Goal: Task Accomplishment & Management: Use online tool/utility

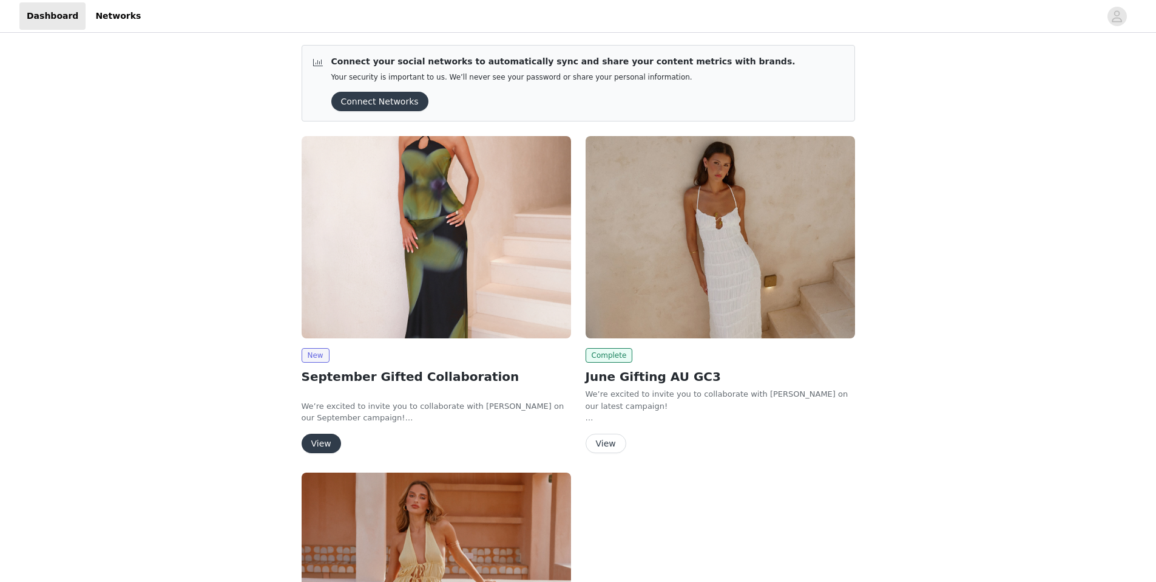
click at [455, 321] on img at bounding box center [437, 237] width 270 height 202
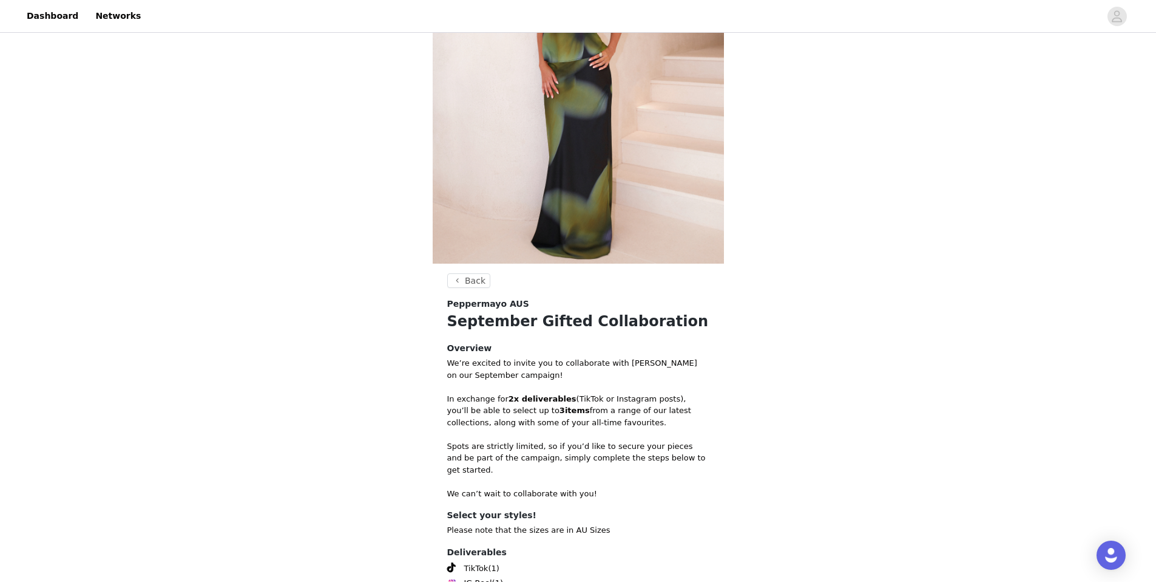
scroll to position [266, 0]
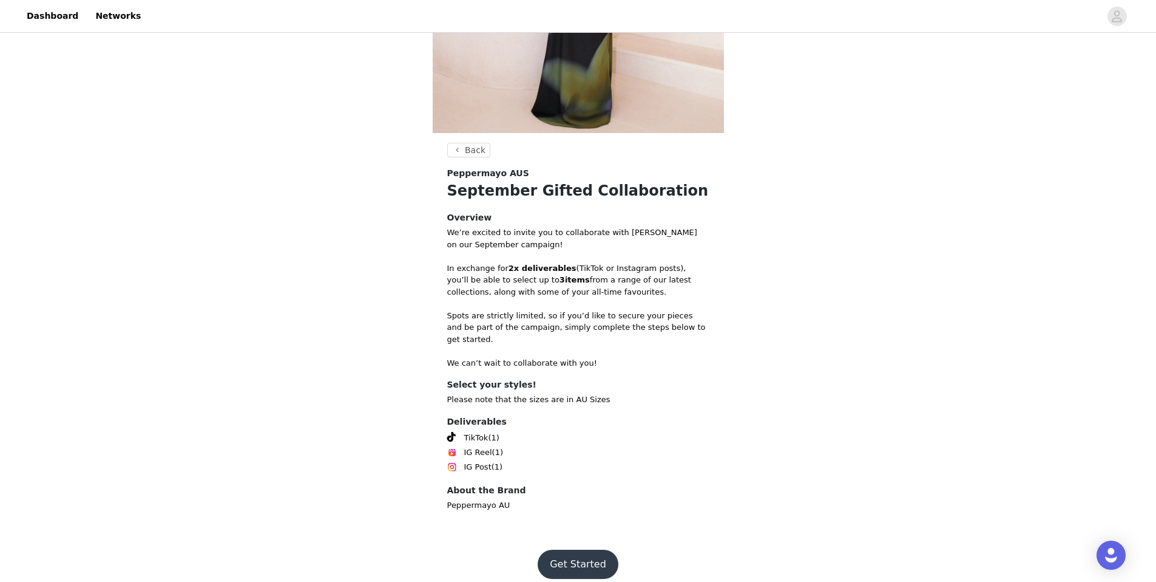
click at [583, 552] on button "Get Started" at bounding box center [578, 563] width 81 height 29
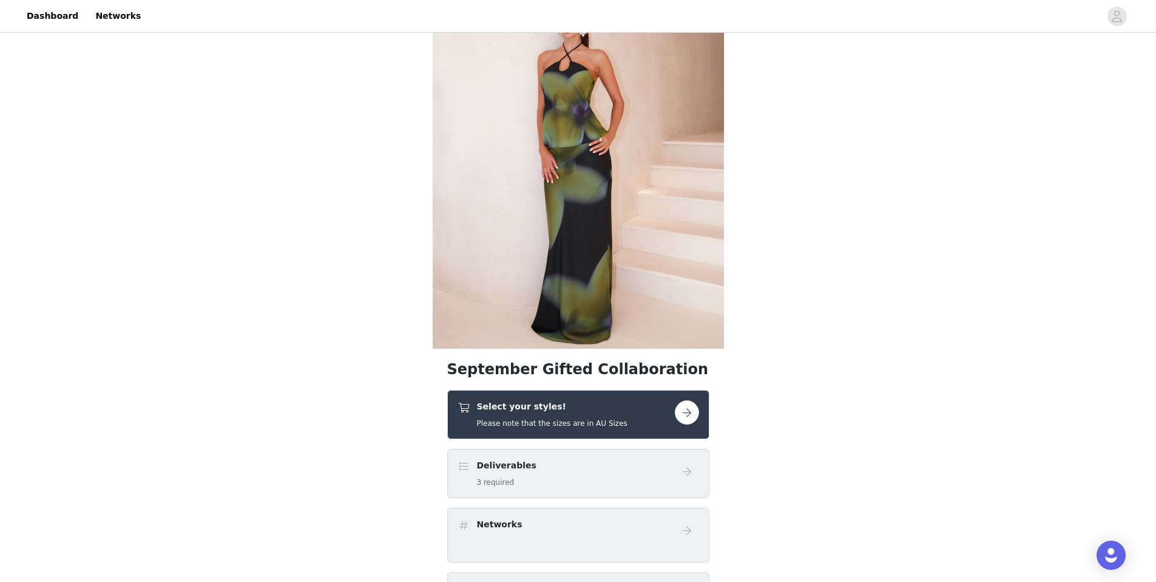
scroll to position [368, 0]
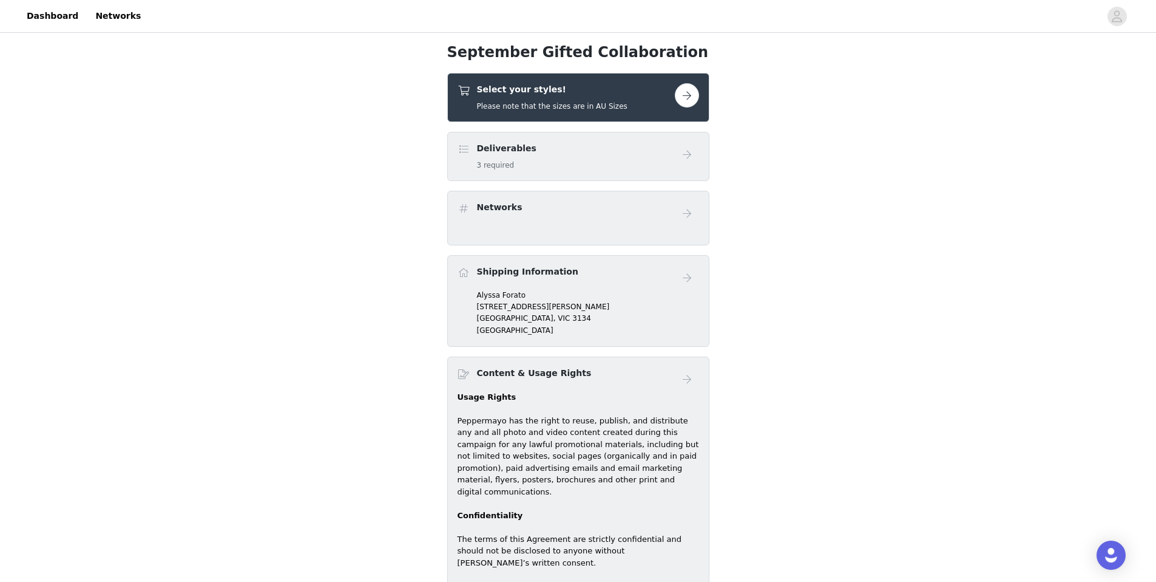
click at [696, 97] on button "button" at bounding box center [687, 95] width 24 height 24
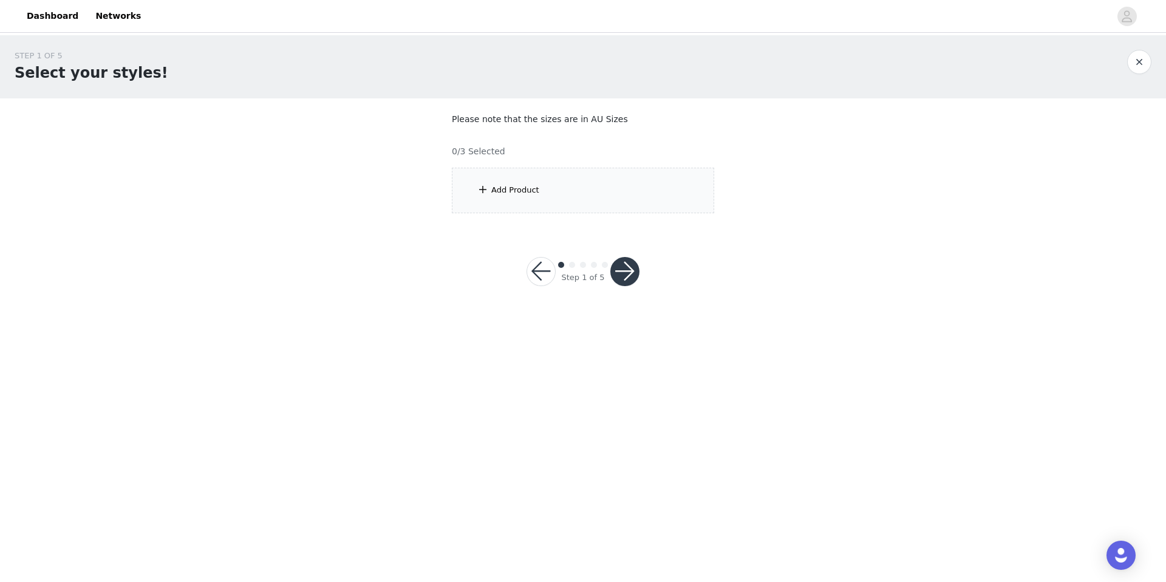
click at [608, 175] on div "Add Product" at bounding box center [583, 191] width 262 height 46
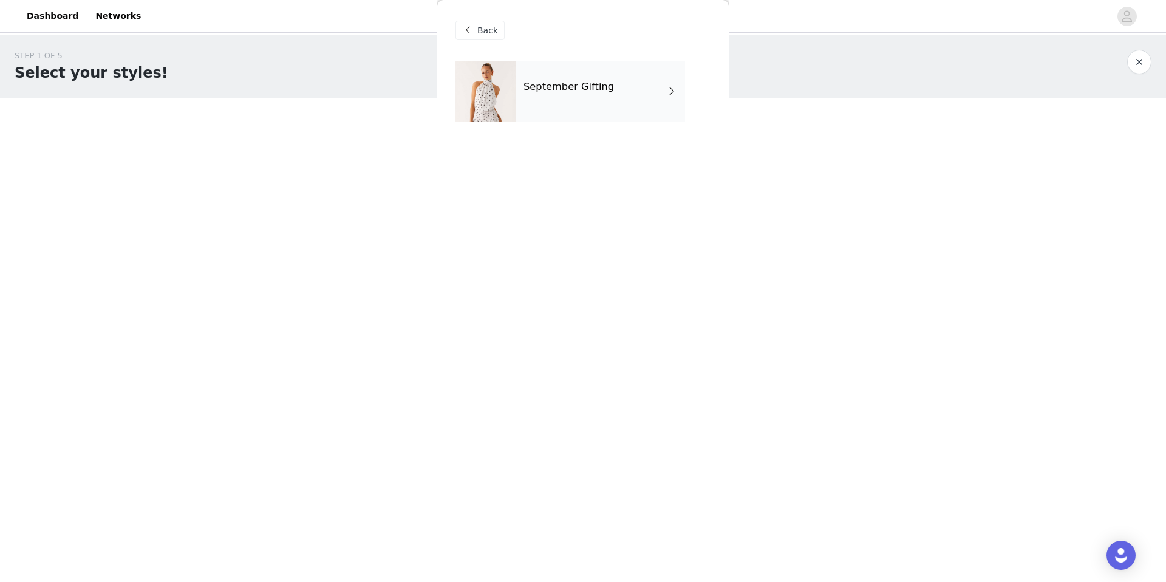
click at [545, 94] on div "September Gifting" at bounding box center [600, 91] width 169 height 61
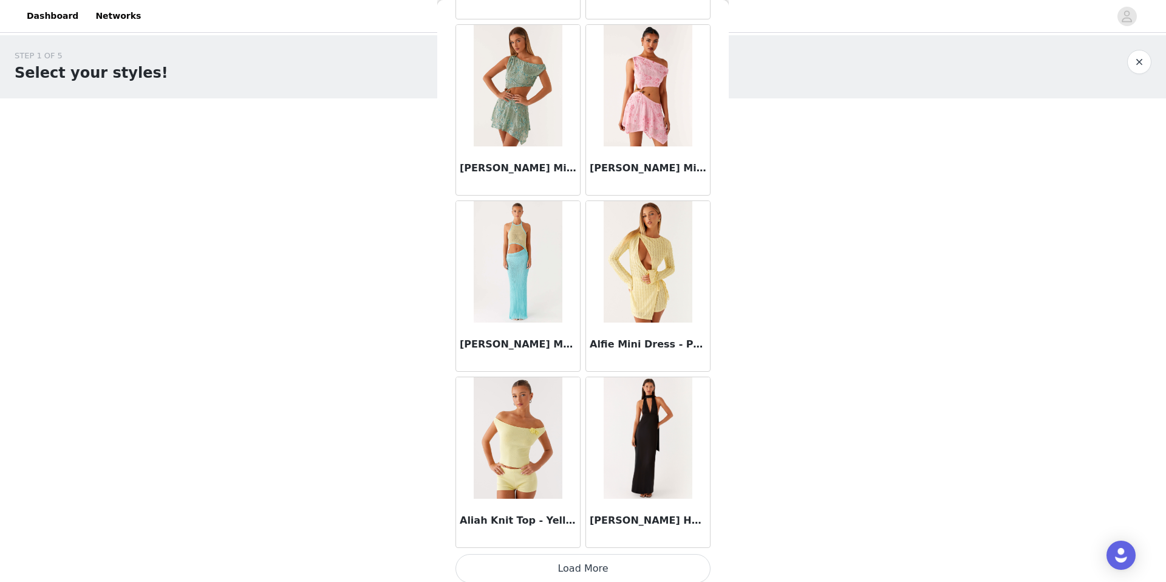
scroll to position [1276, 0]
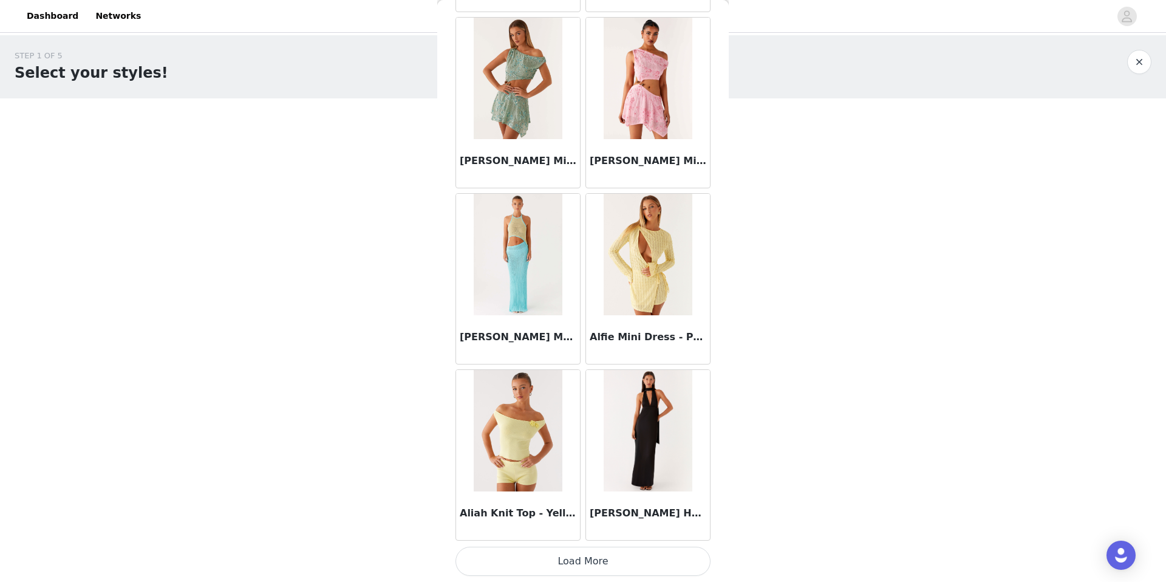
click at [570, 568] on button "Load More" at bounding box center [582, 560] width 255 height 29
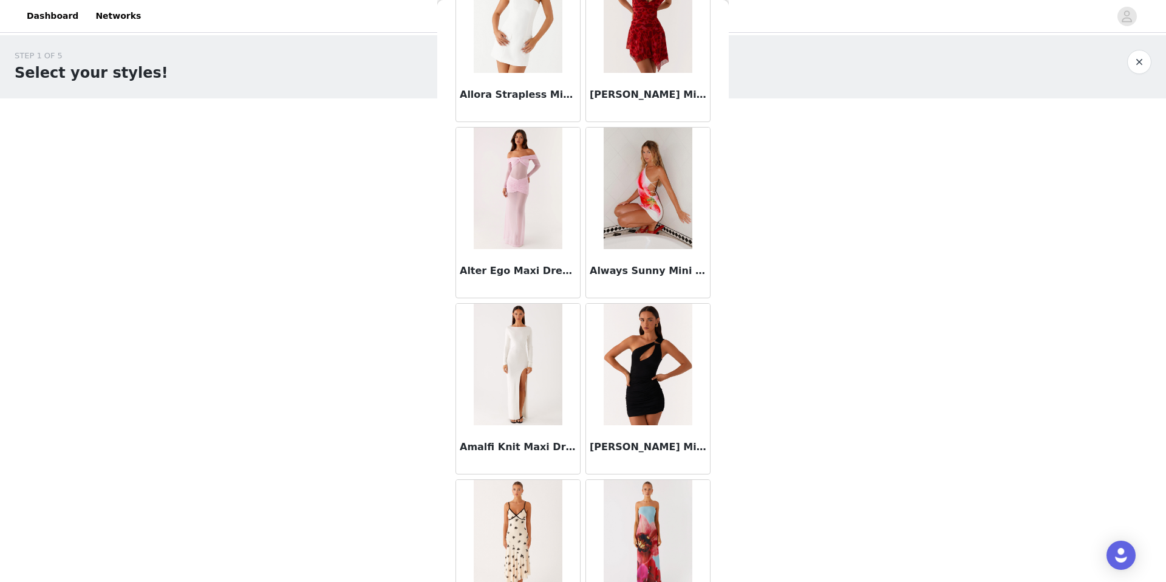
scroll to position [3036, 0]
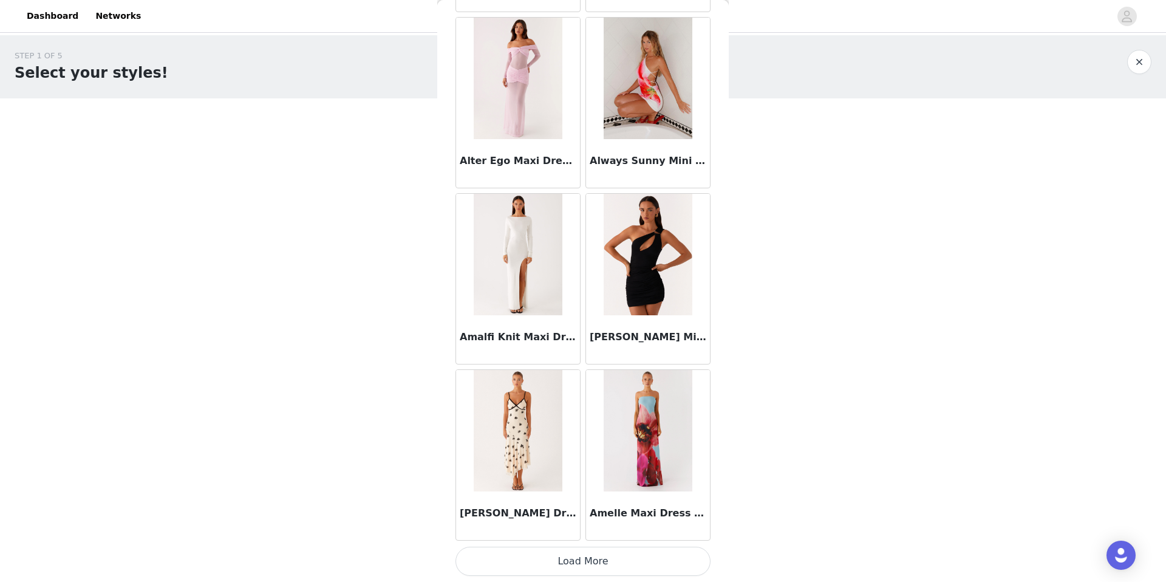
click at [606, 552] on button "Load More" at bounding box center [582, 560] width 255 height 29
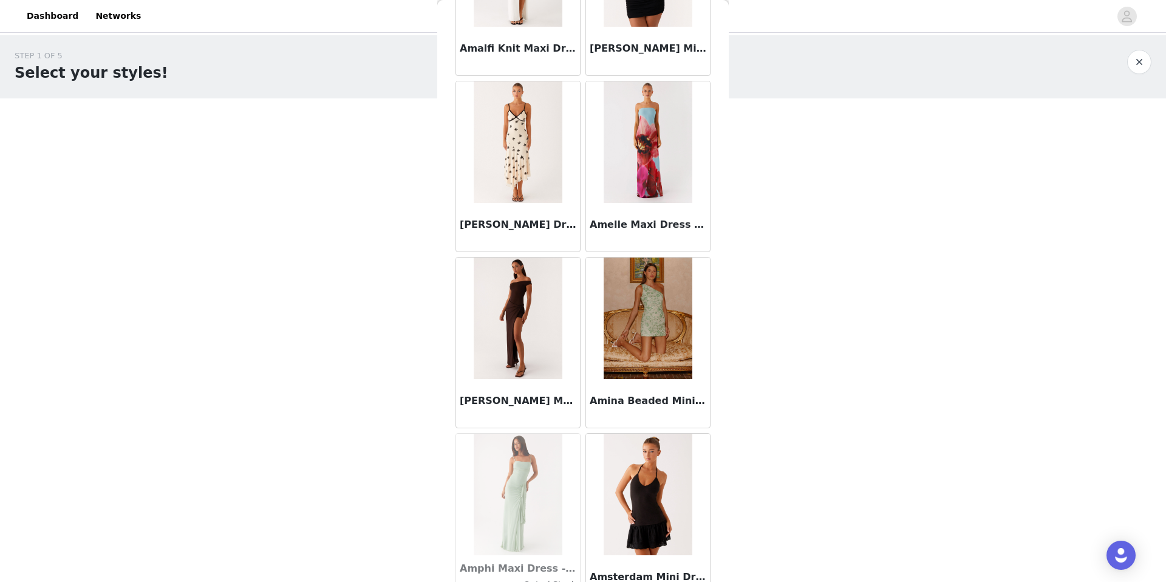
scroll to position [3496, 0]
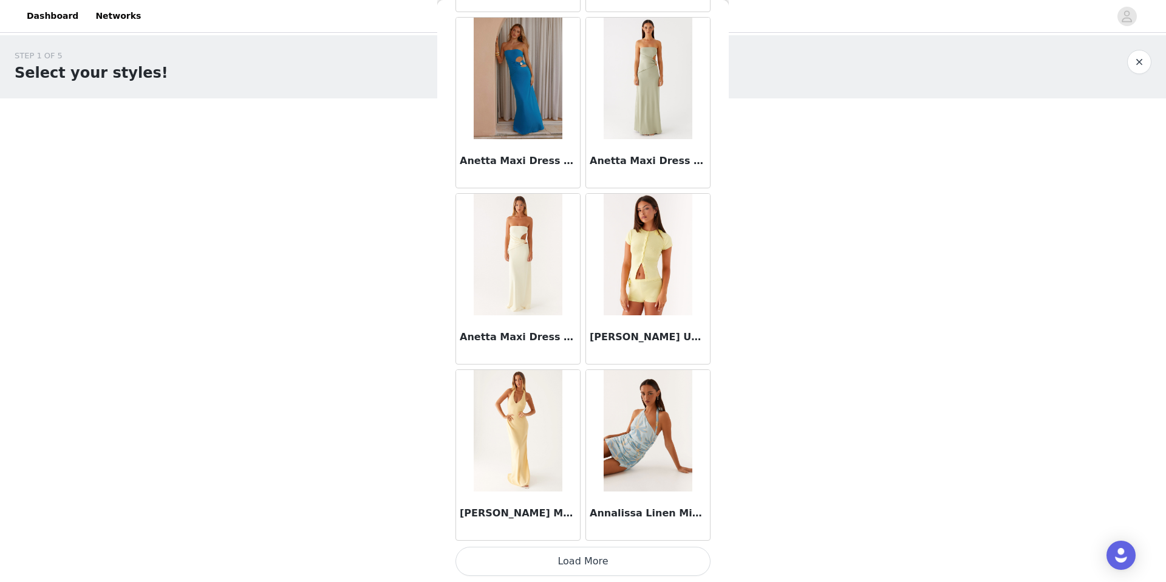
click at [619, 555] on button "Load More" at bounding box center [582, 560] width 255 height 29
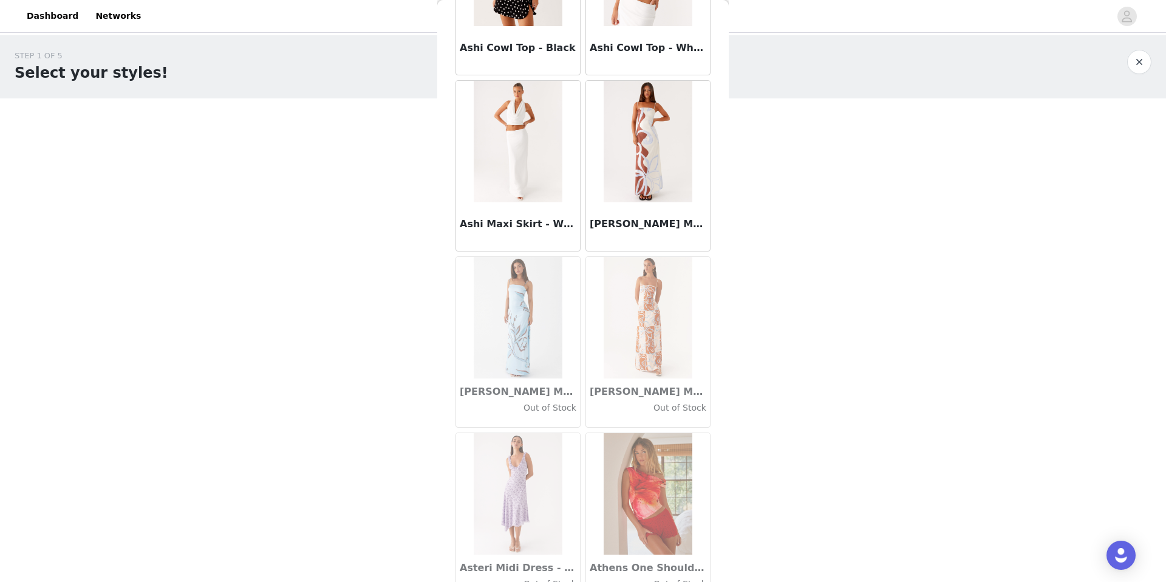
scroll to position [6557, 0]
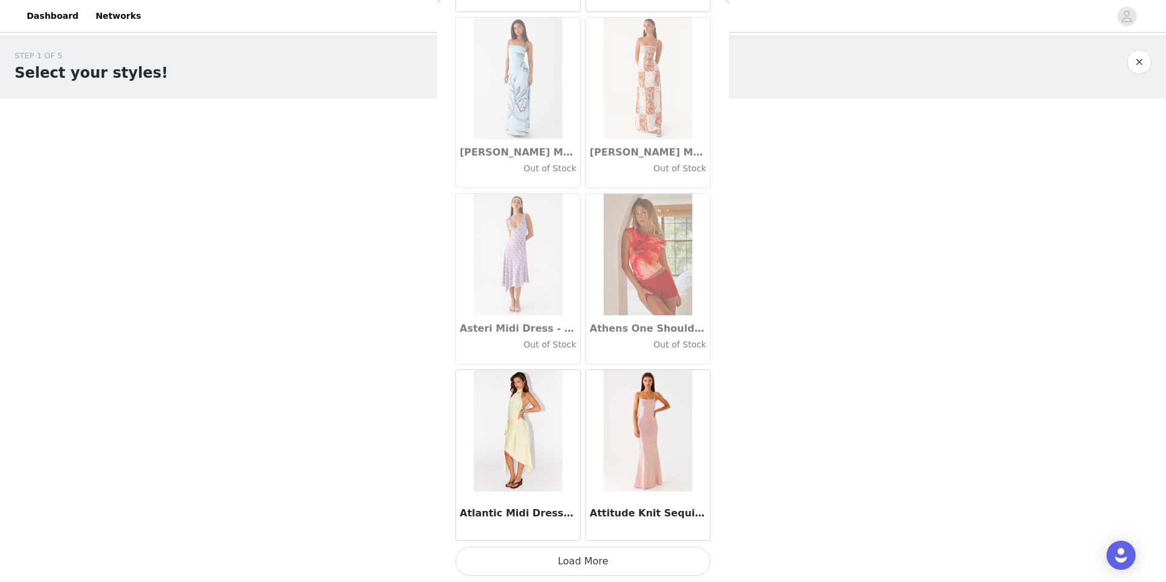
click at [626, 549] on button "Load More" at bounding box center [582, 560] width 255 height 29
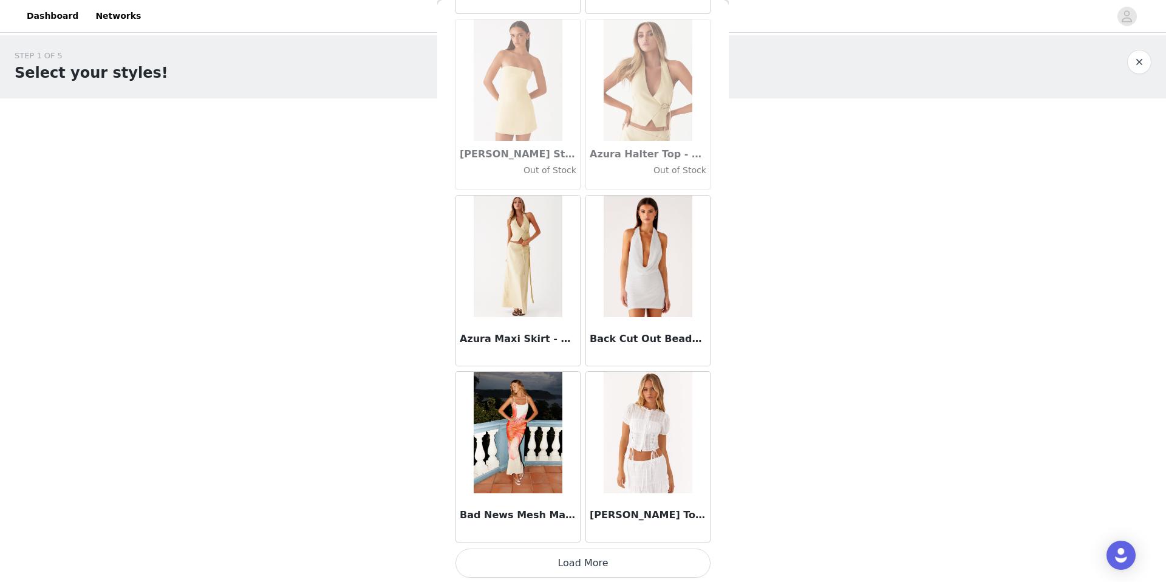
scroll to position [8318, 0]
